Goal: Transaction & Acquisition: Obtain resource

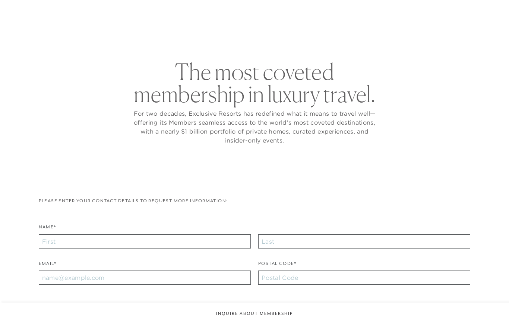
checkbox input "false"
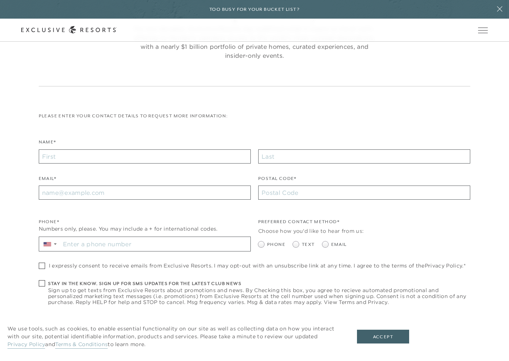
scroll to position [125, 0]
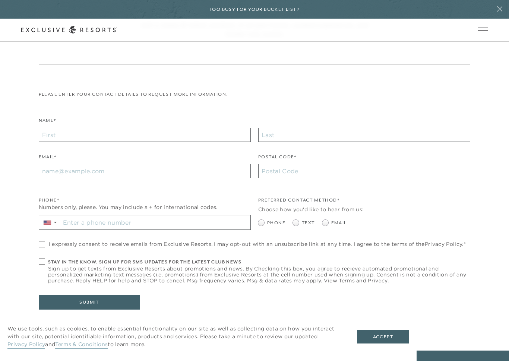
click at [92, 30] on icon at bounding box center [68, 30] width 95 height 8
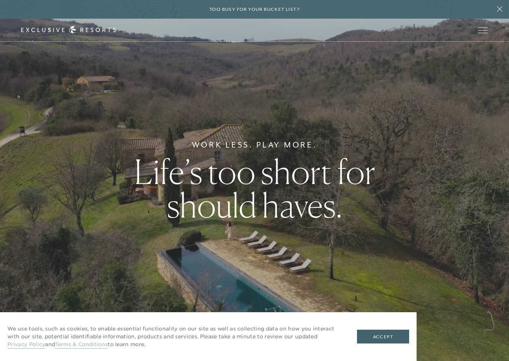
click at [391, 324] on button "Accept" at bounding box center [383, 337] width 52 height 14
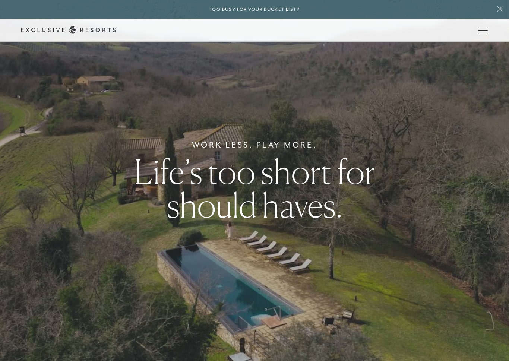
click at [482, 33] on span "Open navigation" at bounding box center [483, 33] width 10 height 0
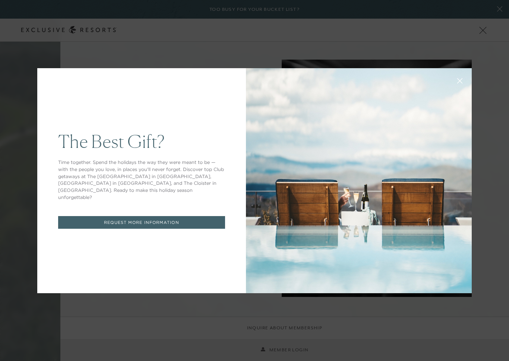
click at [177, 321] on div "The Best Gift? Time together. Spend the holidays the way they were meant to be …" at bounding box center [254, 180] width 509 height 361
click at [194, 219] on link "REQUEST MORE INFORMATION" at bounding box center [141, 222] width 167 height 13
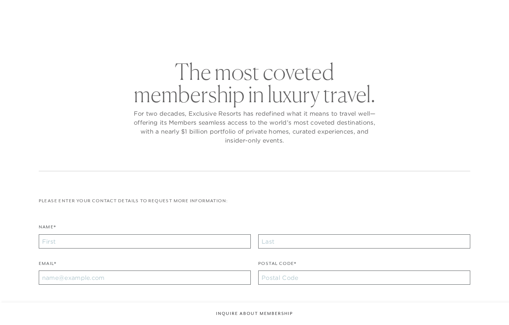
checkbox input "false"
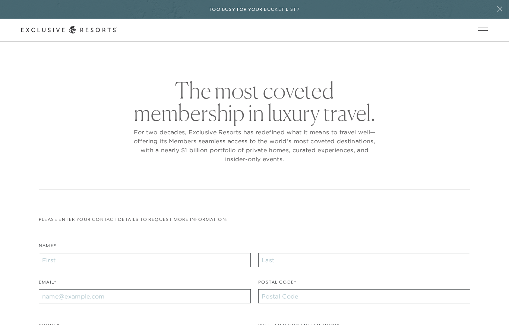
click at [484, 33] on span "Open navigation" at bounding box center [483, 33] width 10 height 0
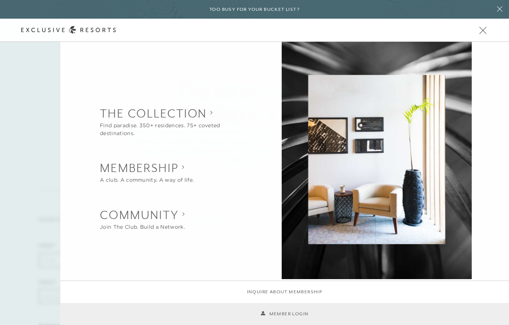
click at [169, 108] on collection "The Collection" at bounding box center [175, 113] width 151 height 16
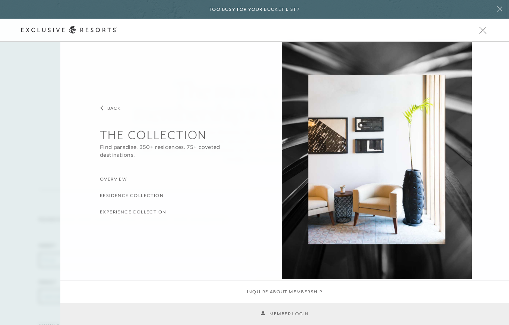
click at [119, 179] on h3 "Overview" at bounding box center [113, 179] width 27 height 7
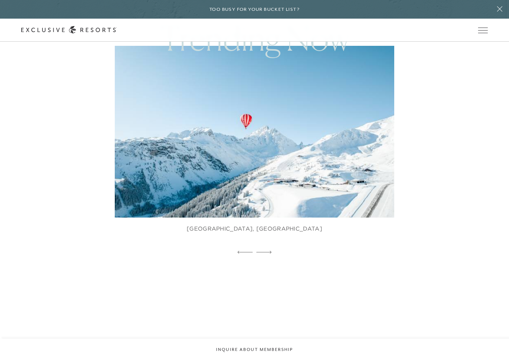
scroll to position [492, 0]
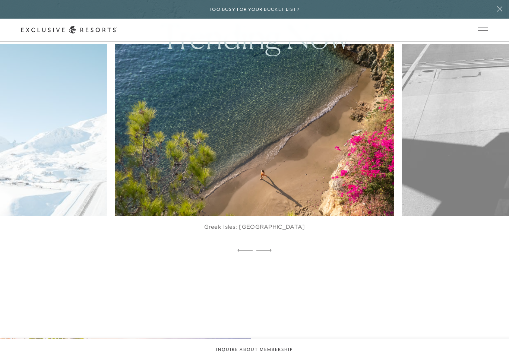
click at [496, 9] on icon at bounding box center [500, 9] width 14 height 6
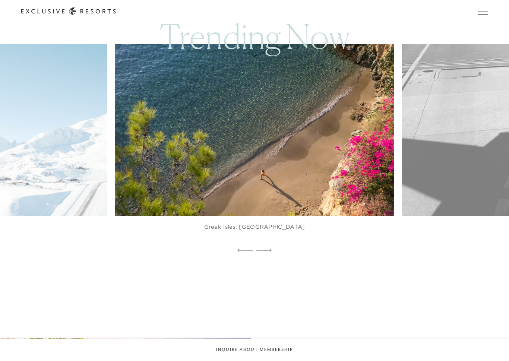
click at [260, 324] on button "Inquire about membership" at bounding box center [254, 350] width 509 height 22
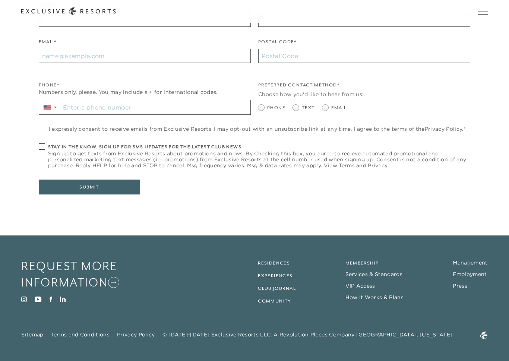
scroll to position [221, 0]
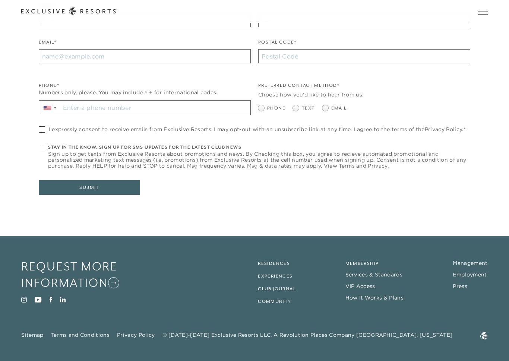
click at [287, 288] on link "Club Journal" at bounding box center [277, 288] width 38 height 5
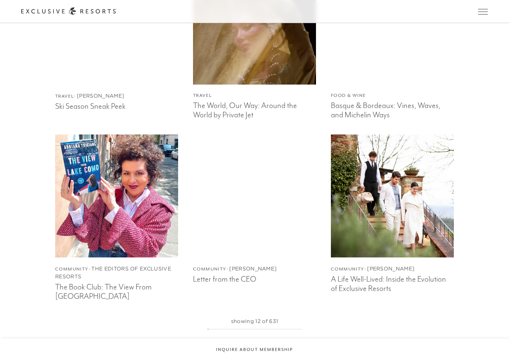
scroll to position [1507, 0]
